Goal: Navigation & Orientation: Find specific page/section

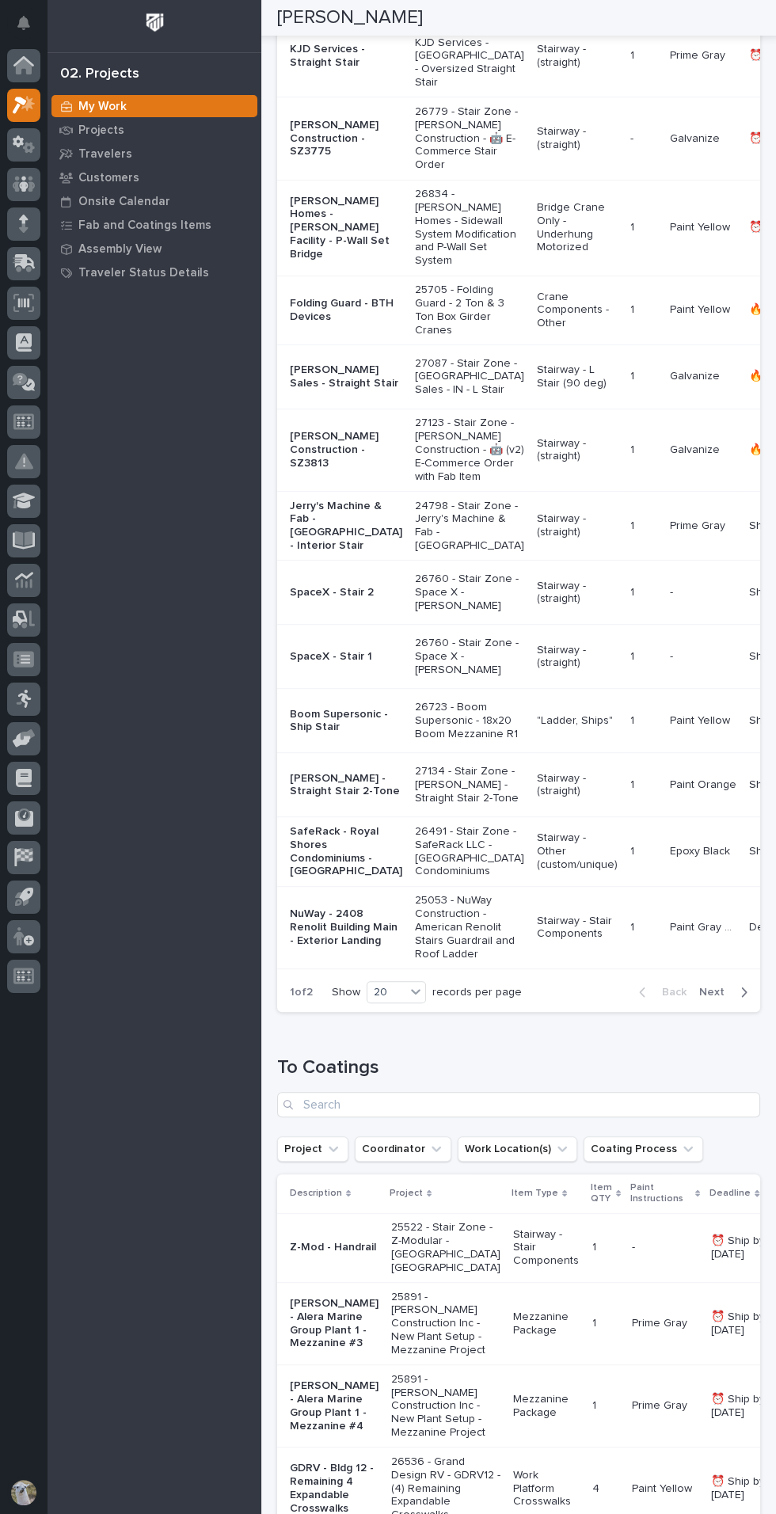
scroll to position [778, 0]
click at [431, 676] on p "26760 - Stair Zone - Space X - [PERSON_NAME]" at bounding box center [469, 657] width 109 height 40
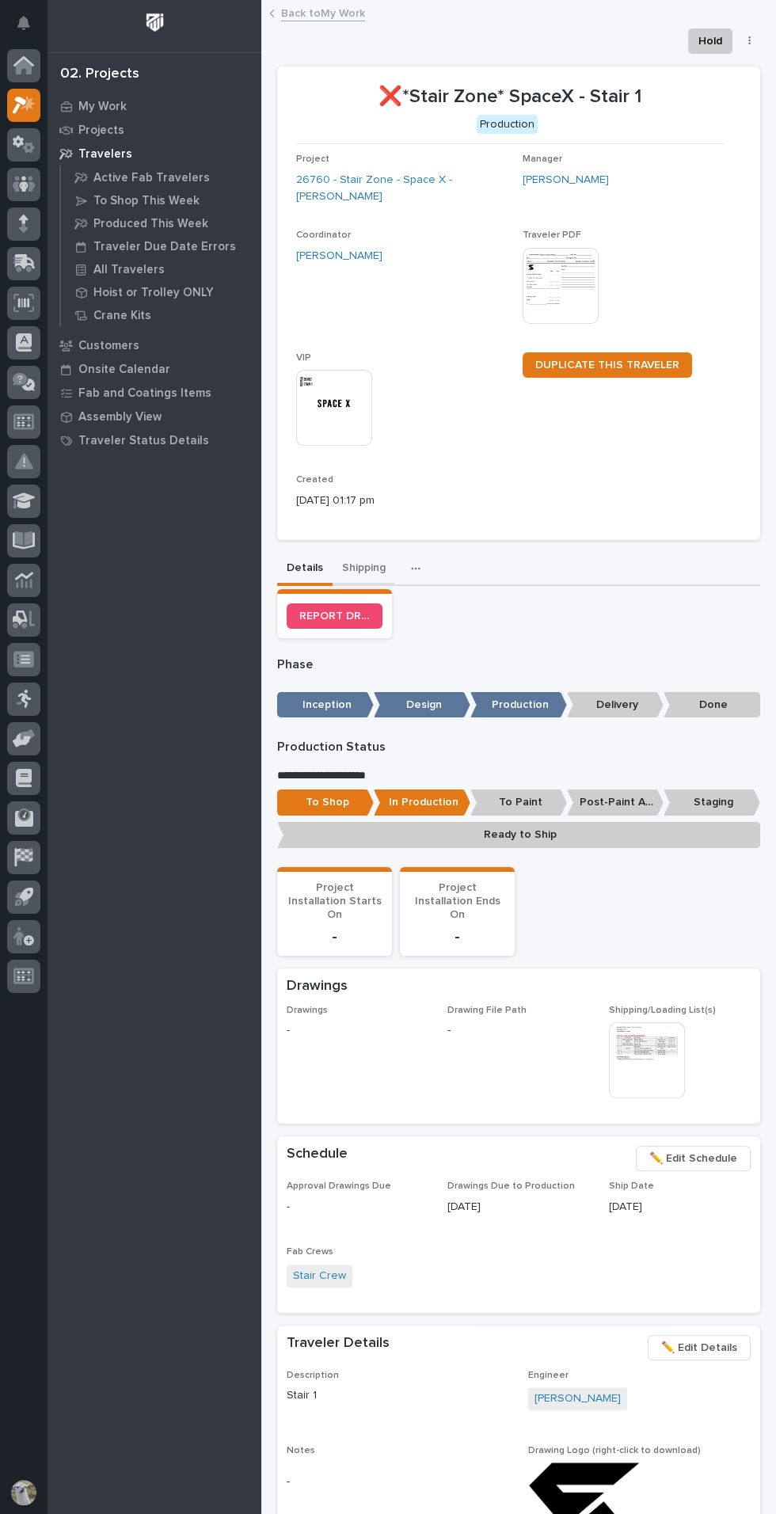
click at [378, 567] on button "Shipping" at bounding box center [364, 569] width 63 height 33
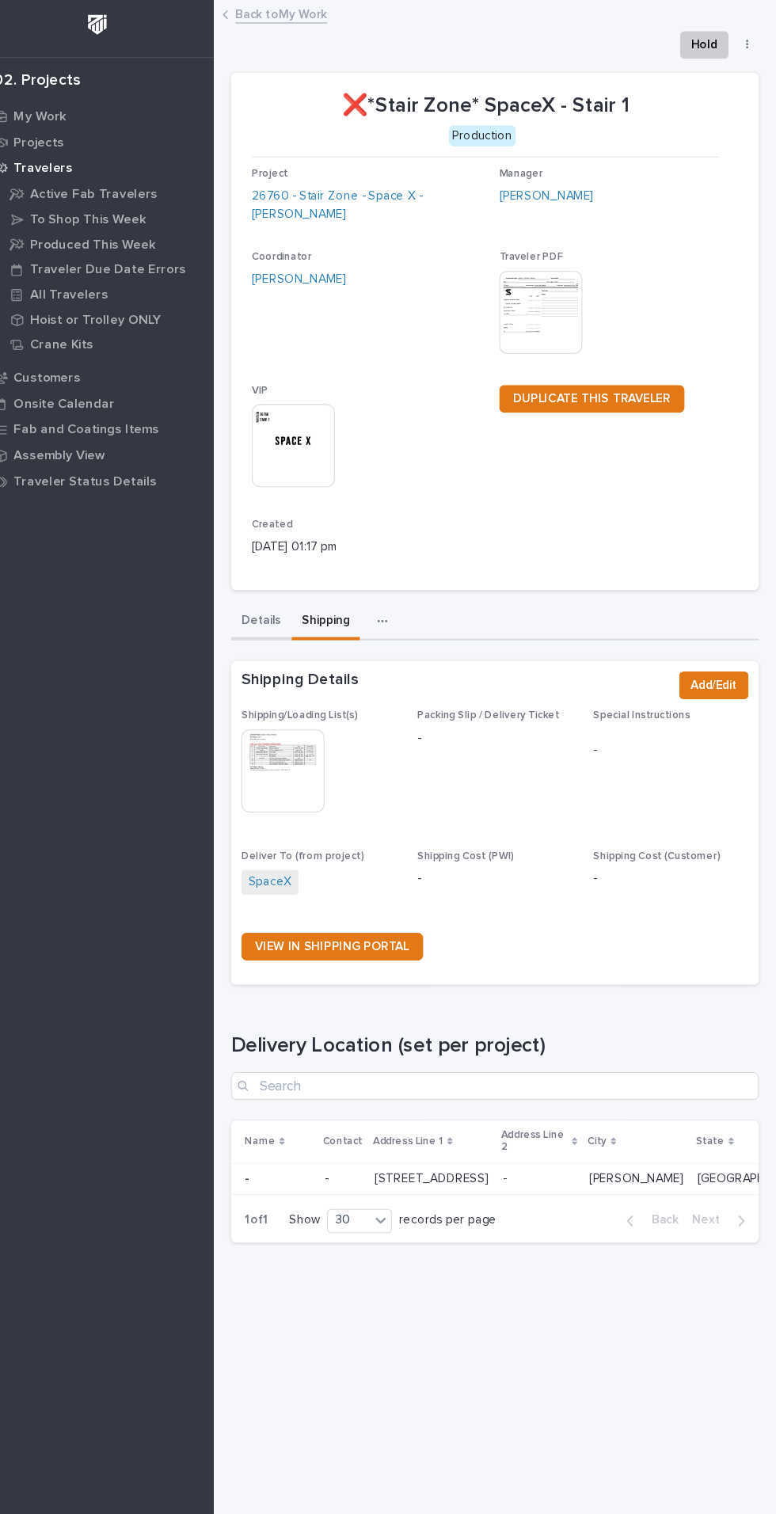
click at [304, 568] on button "Details" at bounding box center [304, 569] width 55 height 33
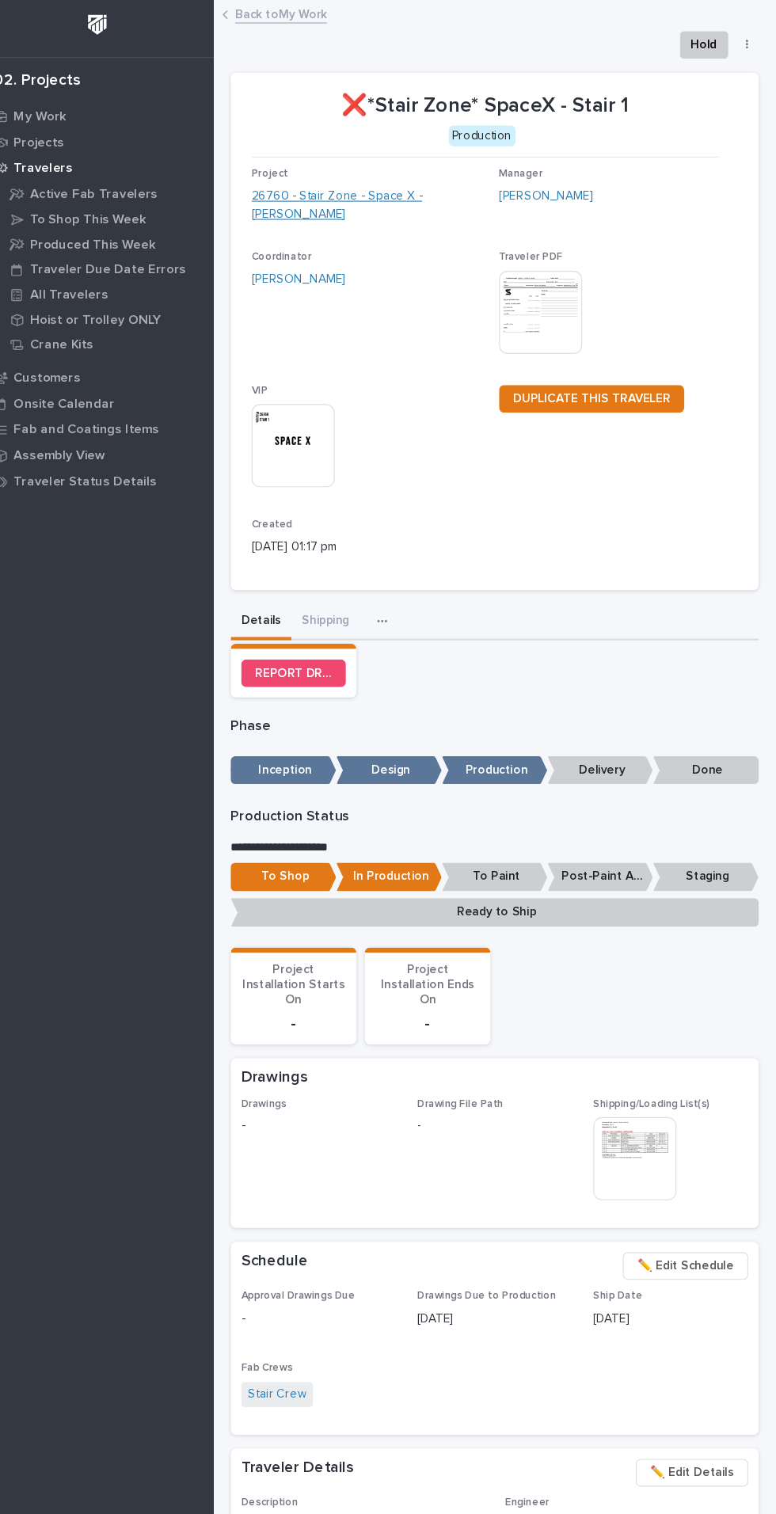
click at [398, 183] on link "26760 - Stair Zone - Space X - [PERSON_NAME]" at bounding box center [403, 188] width 214 height 33
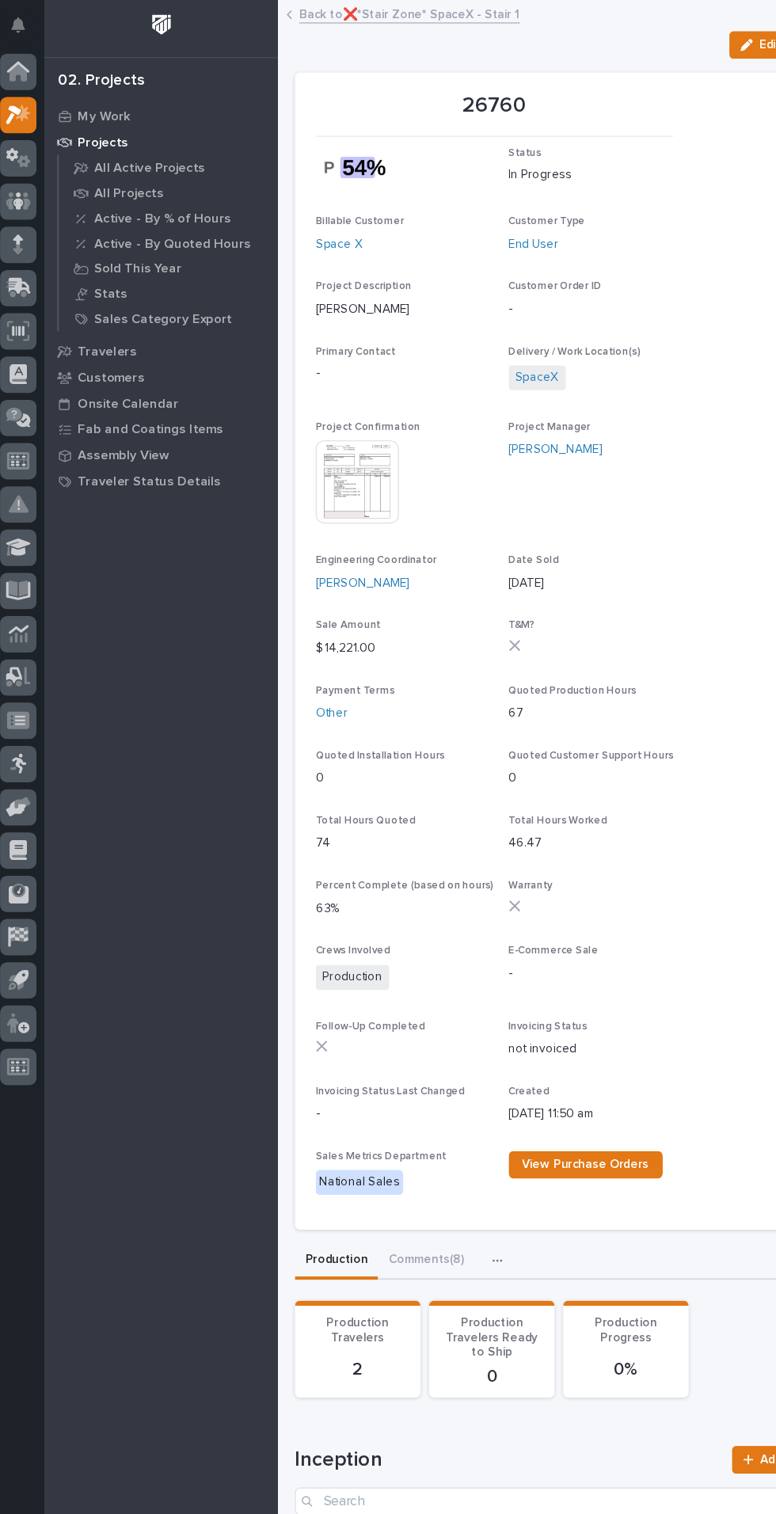
click at [339, 440] on img at bounding box center [334, 441] width 76 height 76
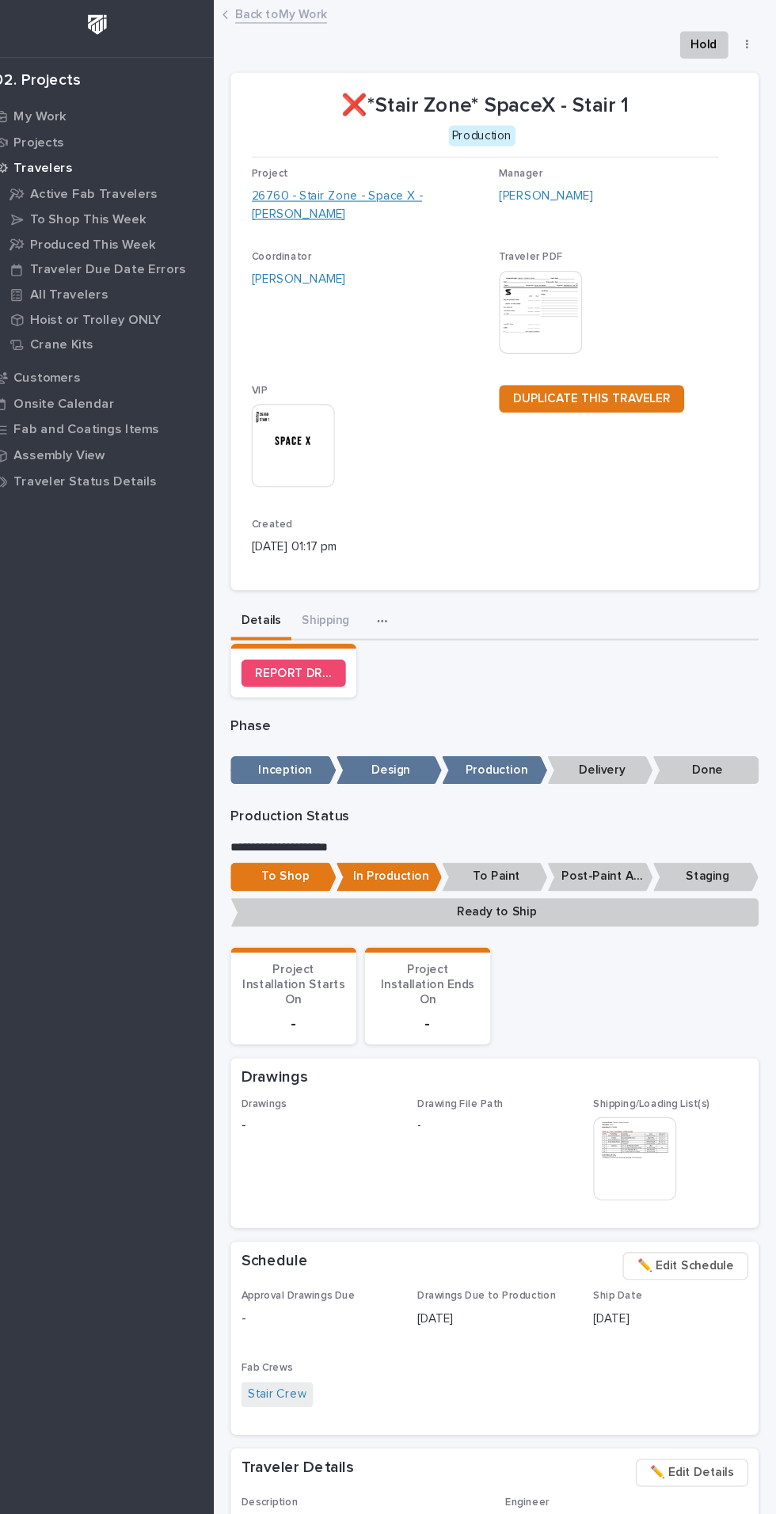
click at [333, 182] on link "26760 - Stair Zone - Space X - [PERSON_NAME]" at bounding box center [403, 188] width 214 height 33
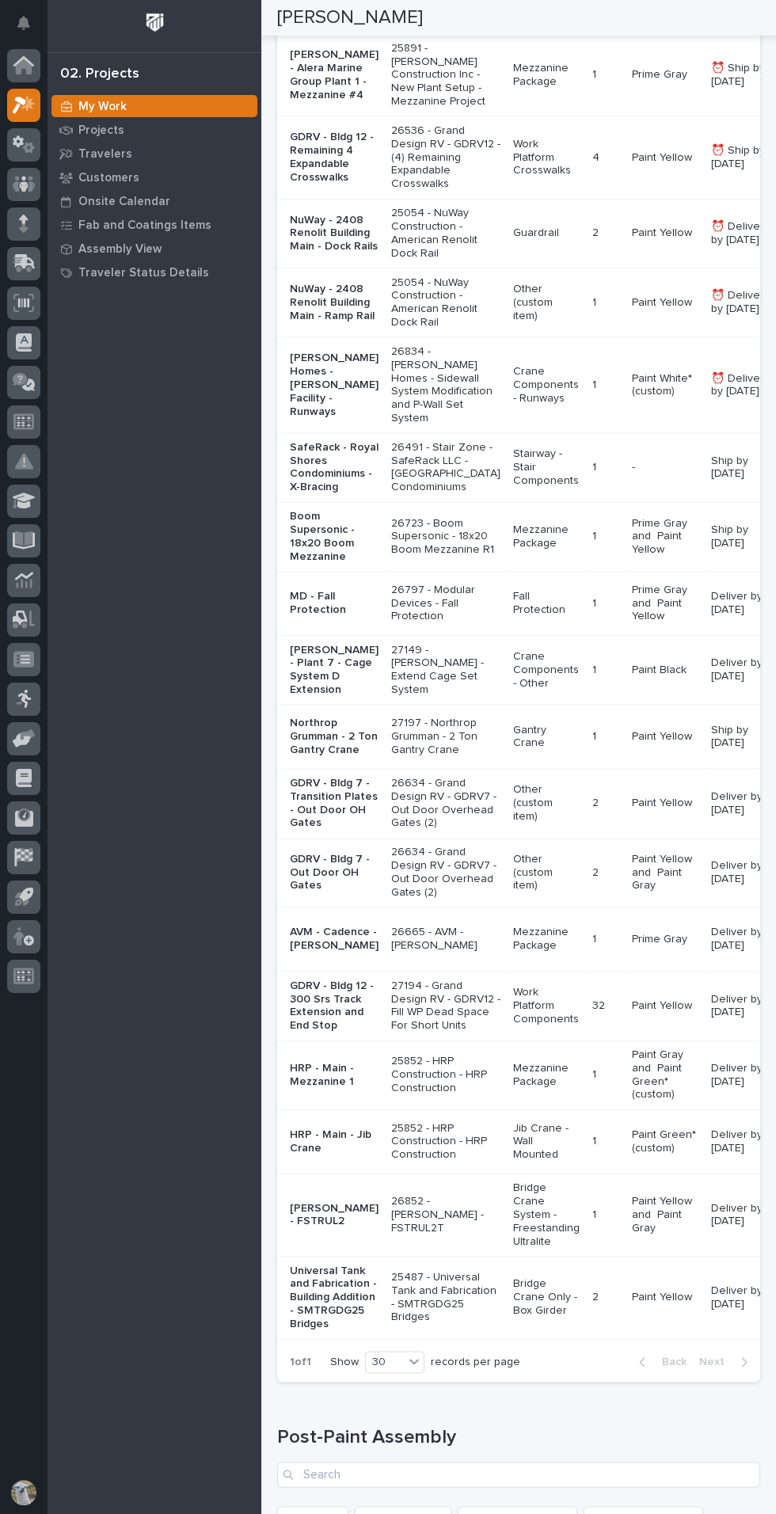
scroll to position [2120, 0]
